Goal: Check status: Check status

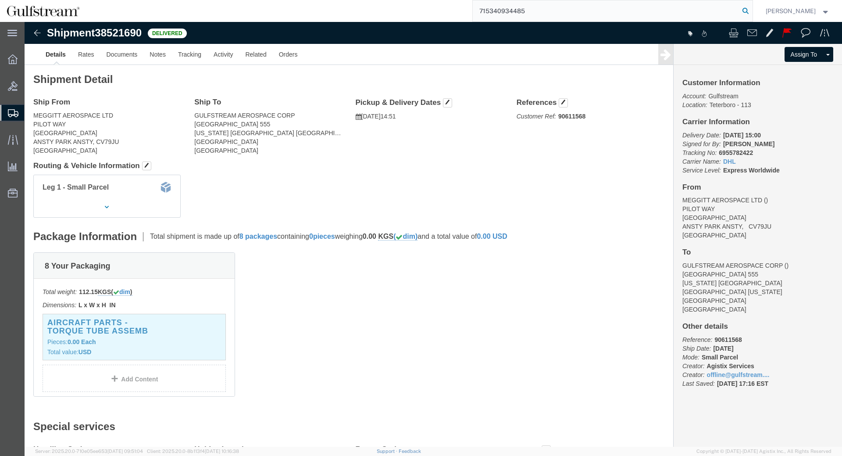
click at [751, 11] on icon at bounding box center [746, 11] width 12 height 12
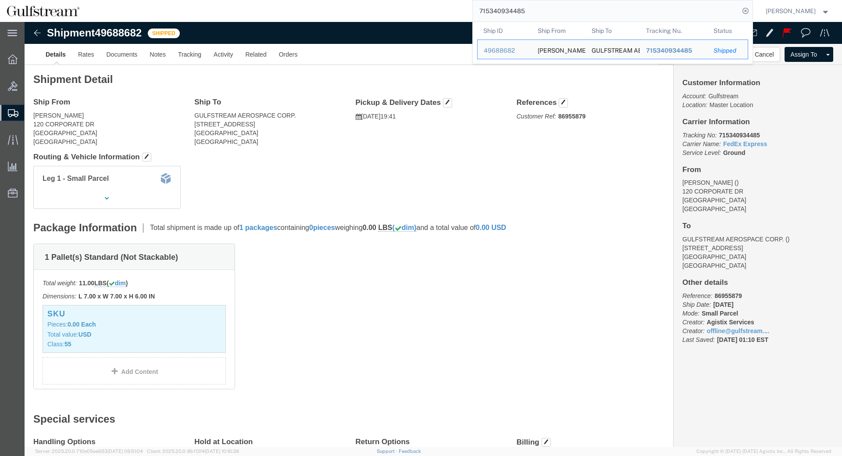
click div "Leg 1 - Small Parcel"
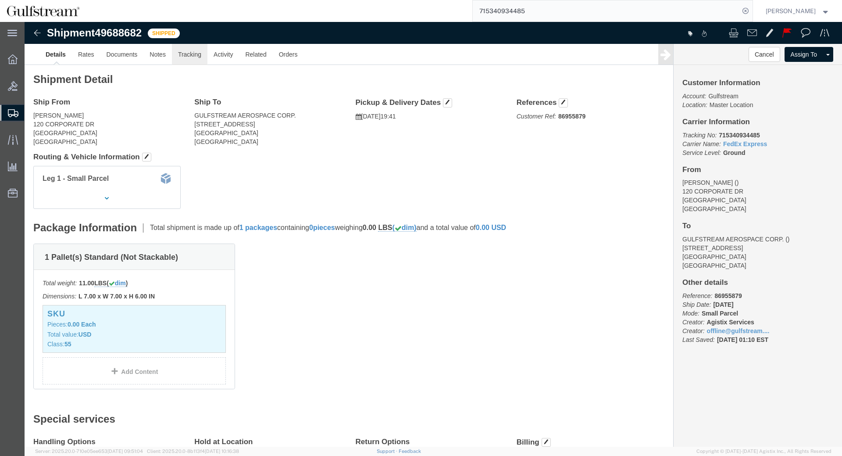
click link "Tracking"
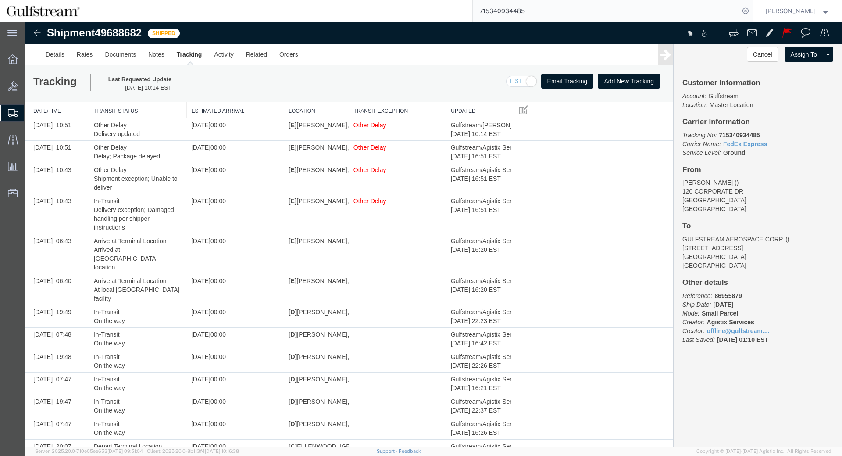
click at [523, 11] on input "715340934485" at bounding box center [606, 10] width 267 height 21
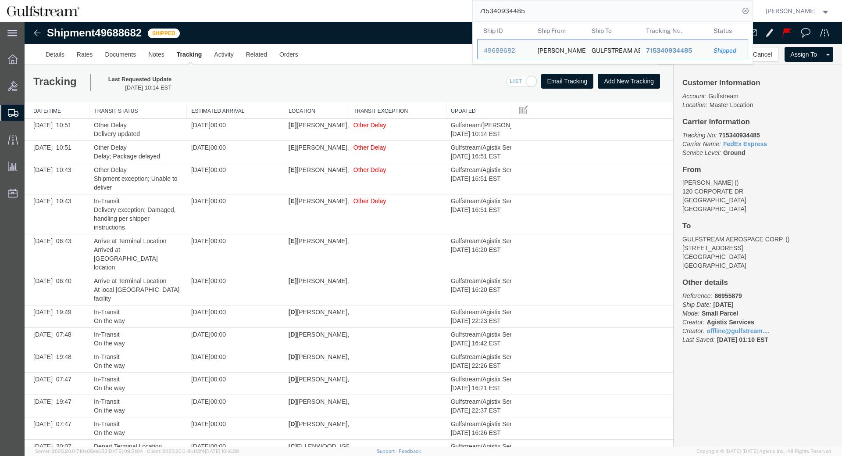
click at [523, 11] on input "715340934485" at bounding box center [606, 10] width 267 height 21
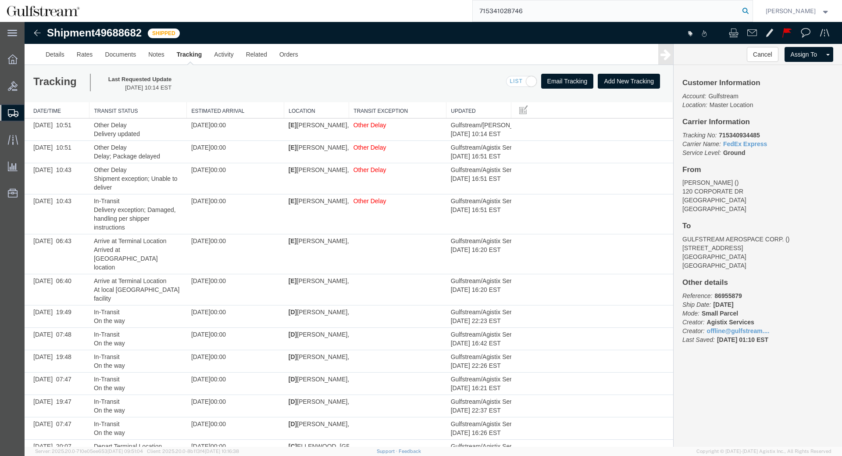
click at [749, 8] on icon at bounding box center [746, 11] width 12 height 12
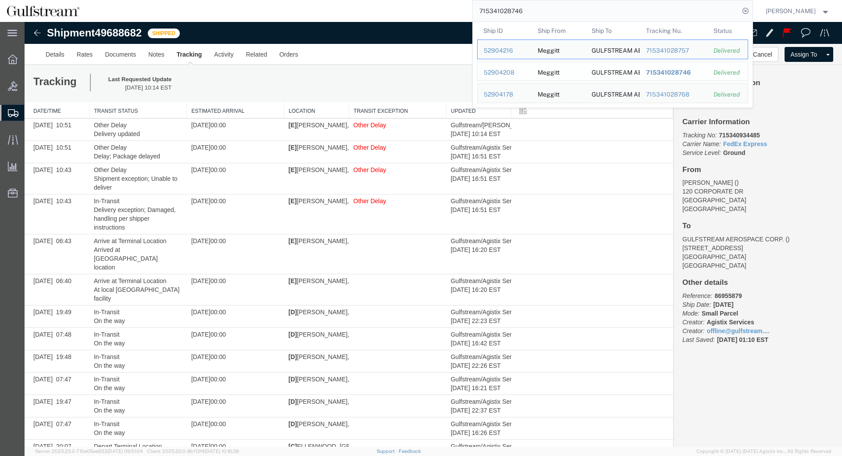
click at [673, 75] on span "715341028746" at bounding box center [668, 72] width 45 height 7
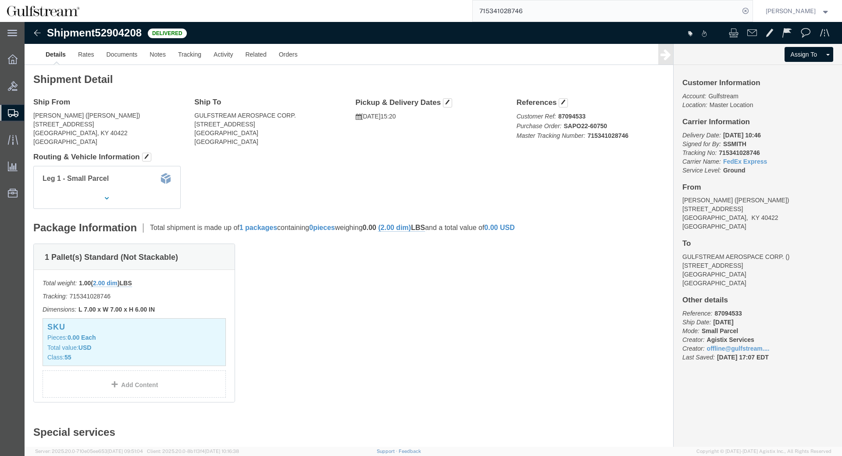
click at [509, 11] on input "715341028746" at bounding box center [606, 10] width 267 height 21
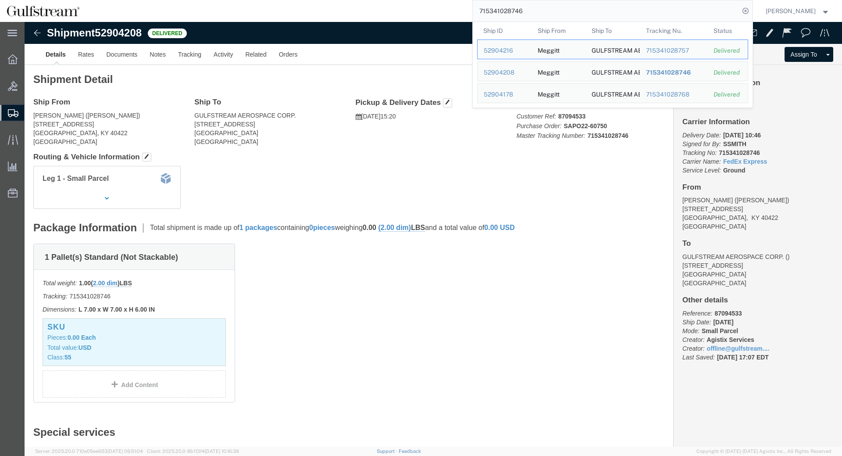
click at [509, 11] on input "715341028746" at bounding box center [606, 10] width 267 height 21
paste input "948982840661"
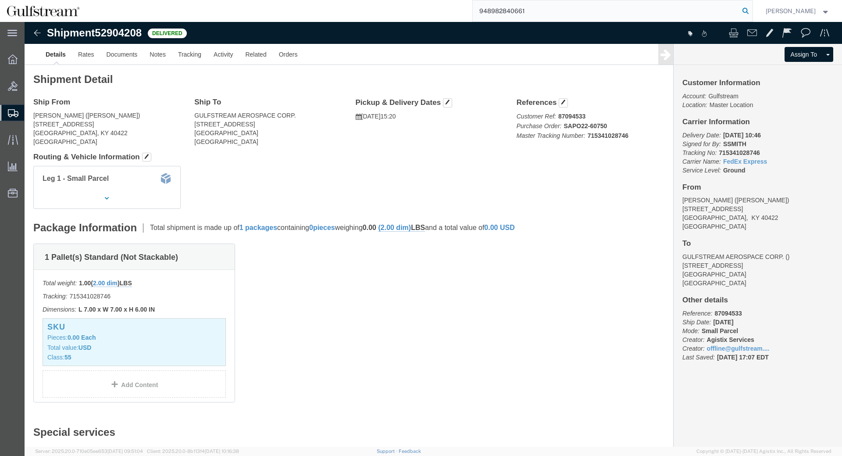
click at [749, 10] on icon at bounding box center [746, 11] width 12 height 12
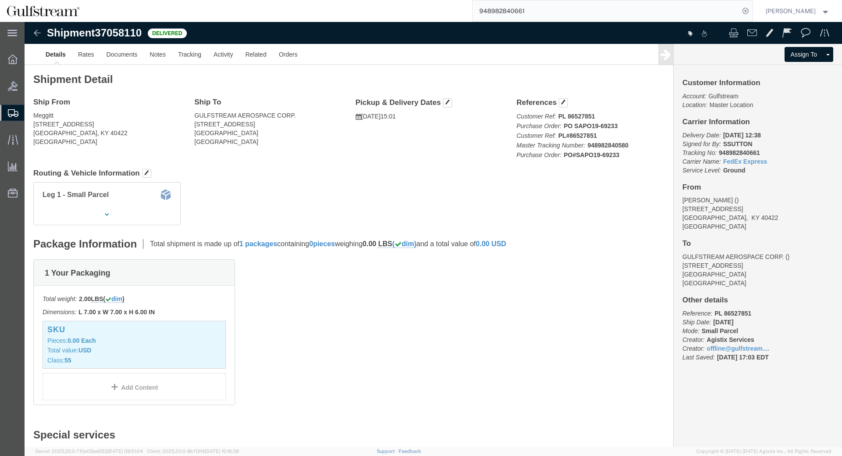
click at [556, 11] on input "948982840661" at bounding box center [606, 10] width 267 height 21
click at [557, 9] on input "948982840661" at bounding box center [606, 10] width 267 height 21
click b "948982840580"
copy b "948982840580"
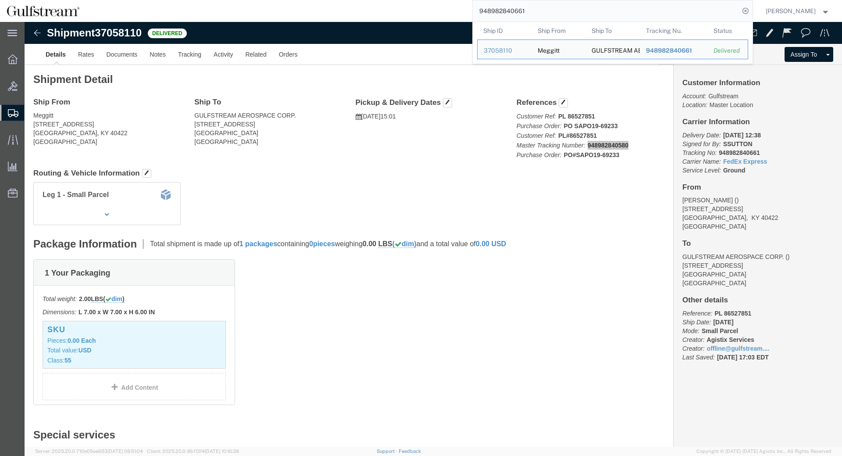
click at [513, 9] on input "948982840661" at bounding box center [606, 10] width 267 height 21
paste input "580"
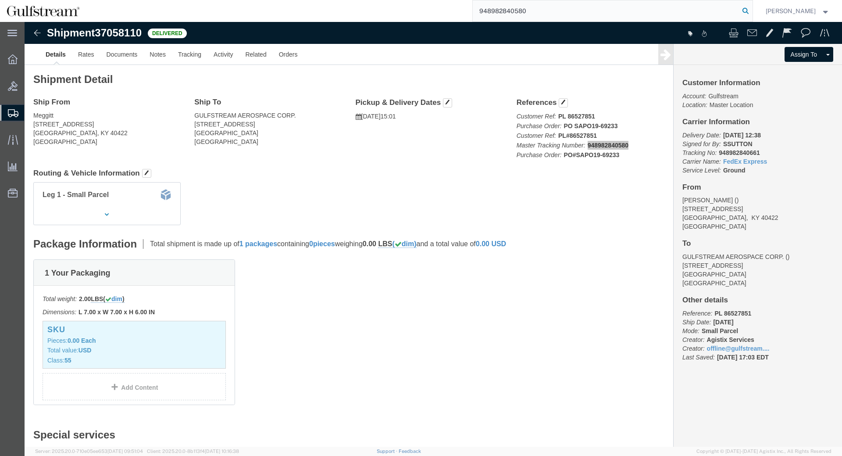
type input "948982840580"
click at [751, 10] on icon at bounding box center [746, 11] width 12 height 12
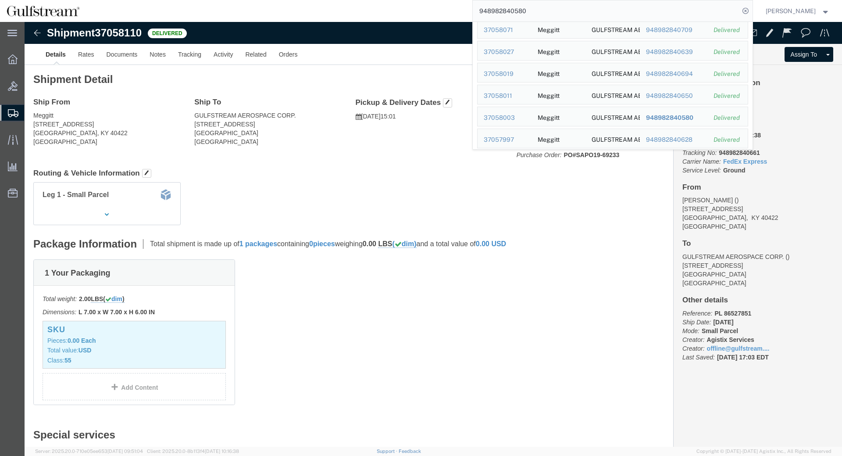
scroll to position [200, 0]
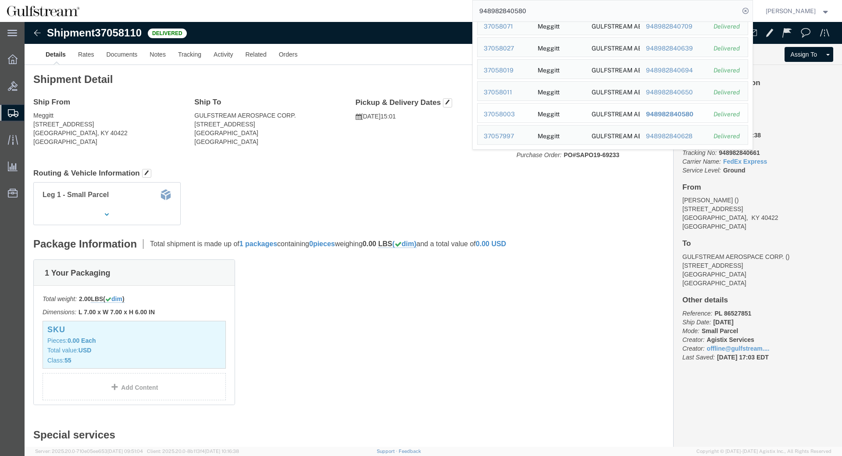
click at [669, 117] on span "948982840580" at bounding box center [669, 114] width 47 height 7
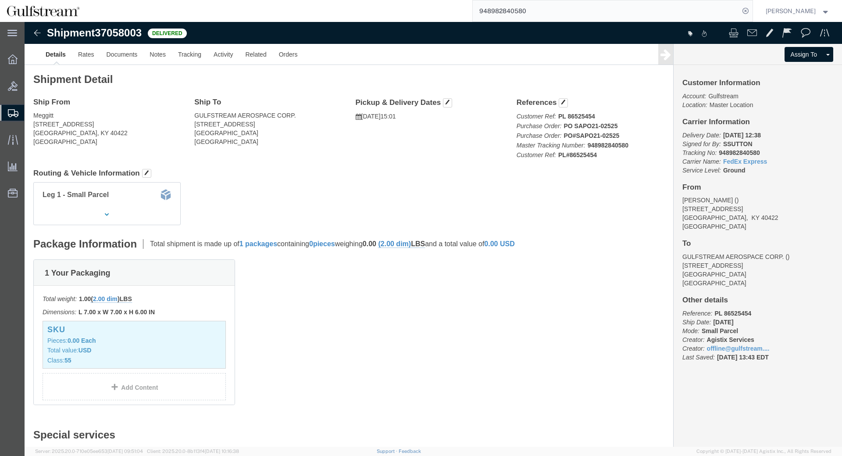
click at [547, 18] on input "948982840580" at bounding box center [606, 10] width 267 height 21
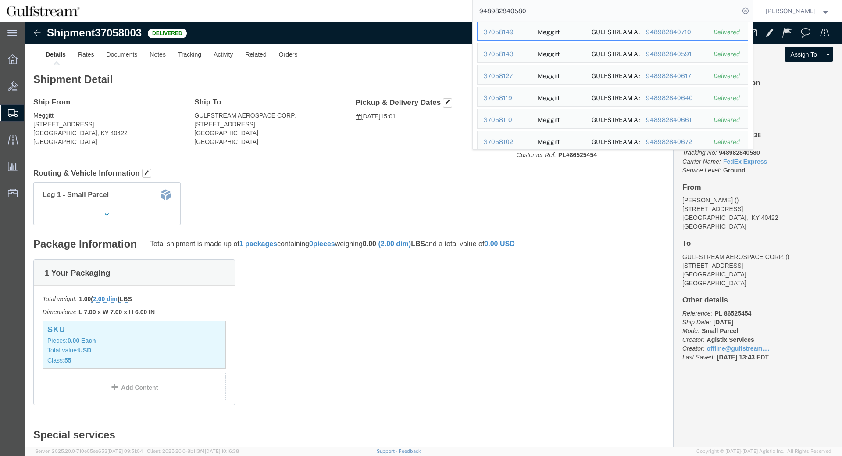
scroll to position [37, 0]
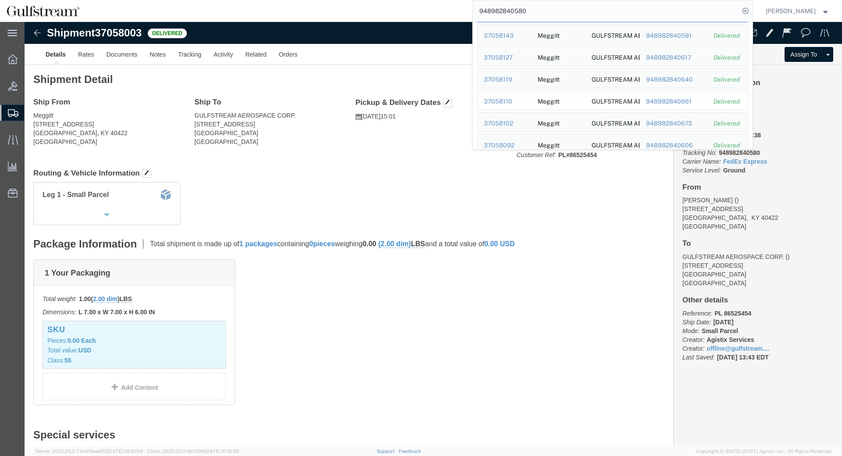
click at [690, 102] on div "948982840661" at bounding box center [674, 101] width 56 height 9
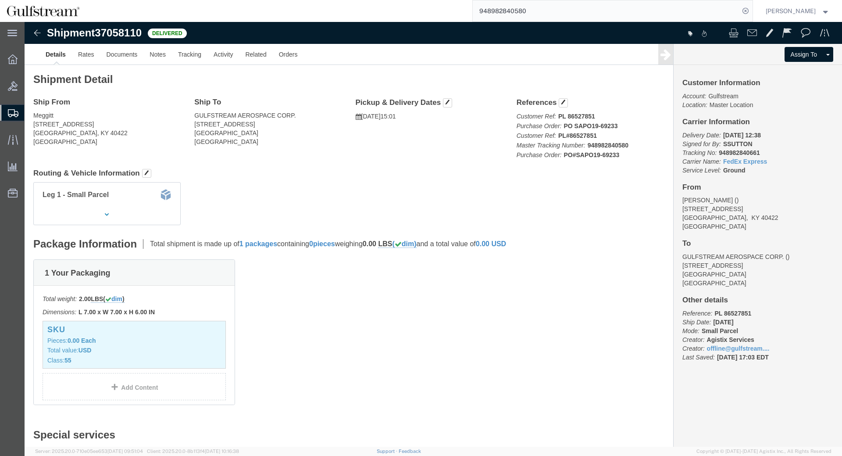
click b "948982840661"
copy icon
click at [523, 11] on input "948982840580" at bounding box center [606, 10] width 267 height 21
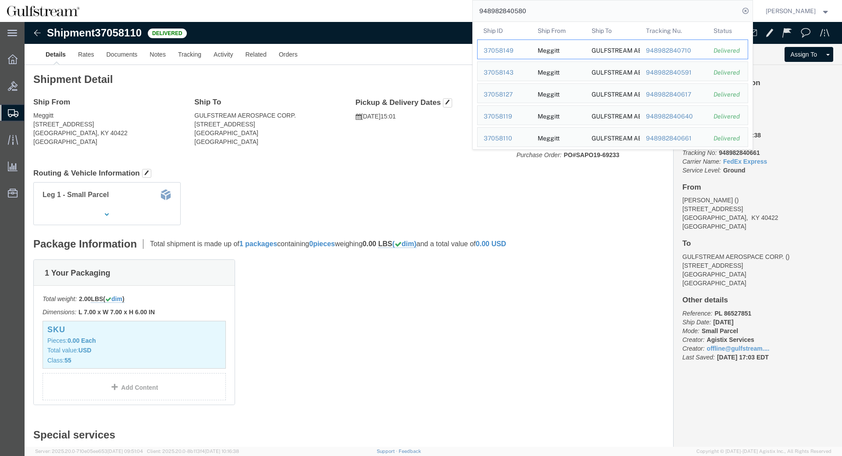
click at [657, 48] on div "948982840710" at bounding box center [674, 50] width 56 height 9
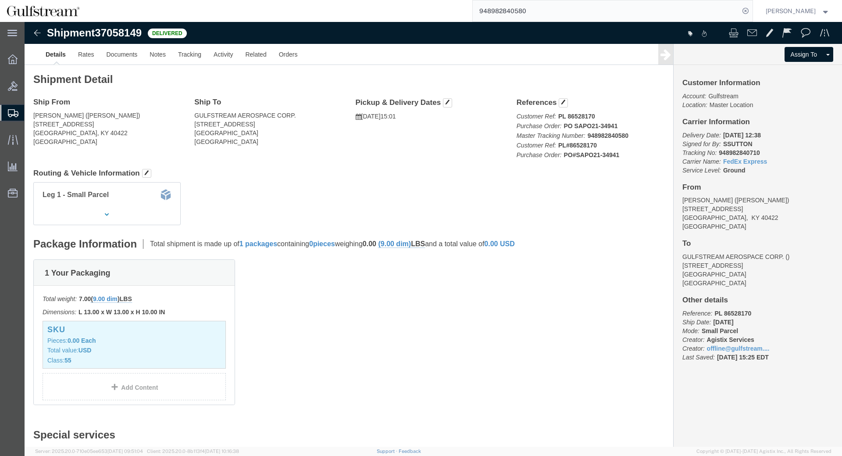
click h4 "Routing & Vehicle Information"
click b "PO#SAPO21-34941"
copy b "34941"
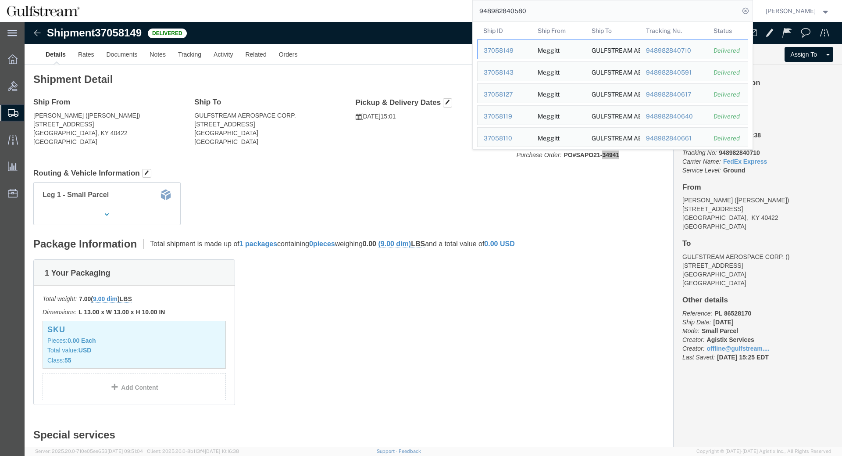
click at [638, 11] on input "948982840580" at bounding box center [606, 10] width 267 height 21
click at [685, 48] on div "948982840710" at bounding box center [674, 50] width 56 height 9
